Goal: Obtain resource: Obtain resource

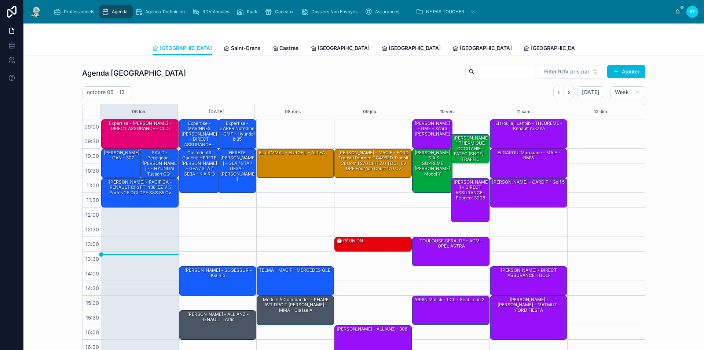
scroll to position [29, 0]
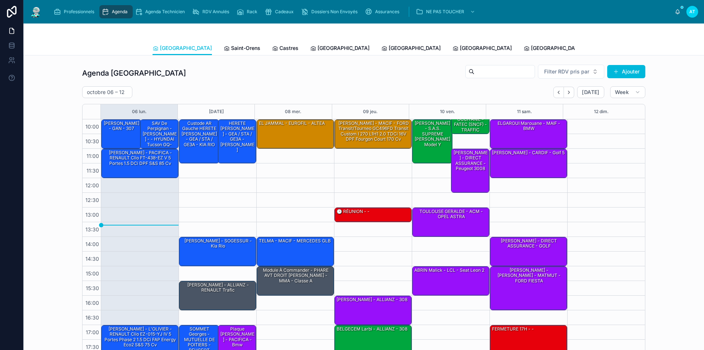
click at [276, 12] on span "Cadeaux" at bounding box center [284, 12] width 19 height 6
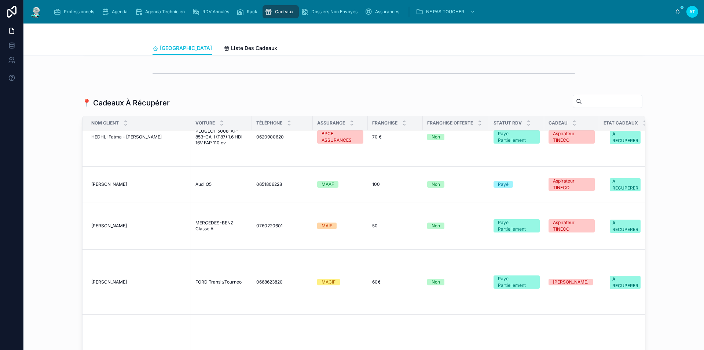
scroll to position [514, 0]
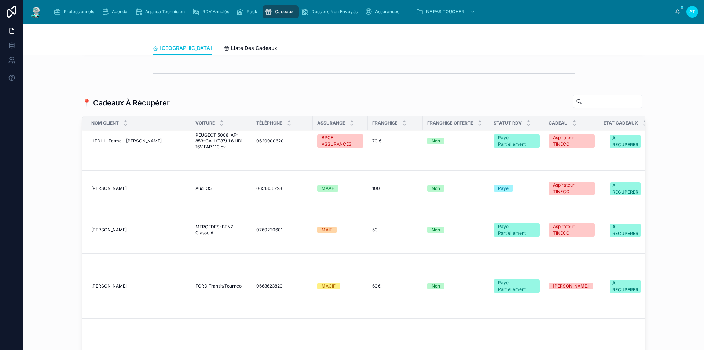
click at [553, 230] on div "Aspirateur TINECO" at bounding box center [571, 229] width 37 height 13
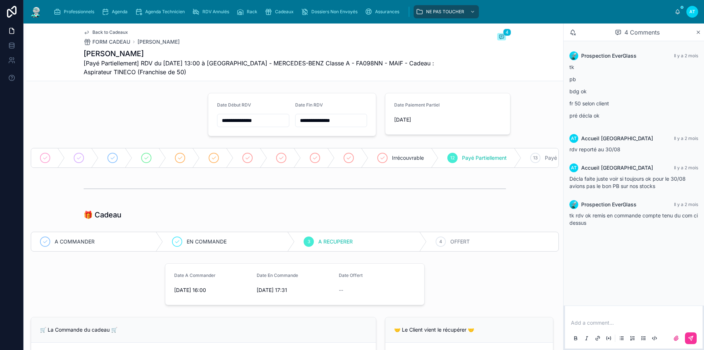
click at [511, 248] on div "4 OFFERT" at bounding box center [493, 241] width 132 height 19
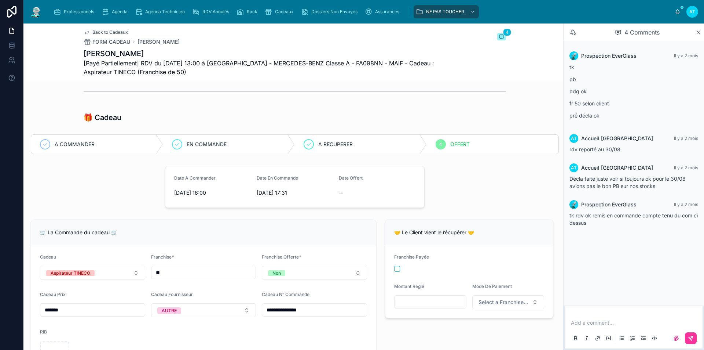
scroll to position [110, 0]
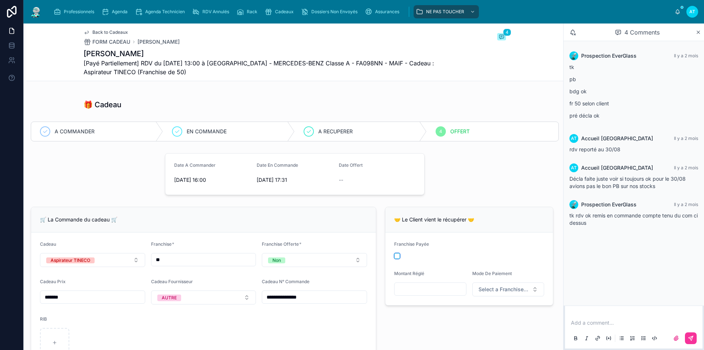
click at [394, 259] on button "button" at bounding box center [397, 256] width 6 height 6
click at [428, 294] on input "text" at bounding box center [431, 289] width 72 height 10
type input "******"
click at [496, 293] on span "Select a Franchise Mode De Paiement" at bounding box center [504, 288] width 51 height 7
click at [480, 268] on div "Carte Bancaire" at bounding box center [476, 268] width 32 height 7
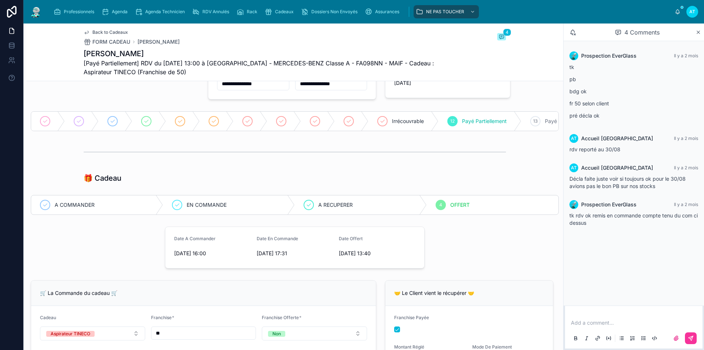
scroll to position [0, 0]
